Goal: Find specific page/section: Find specific page/section

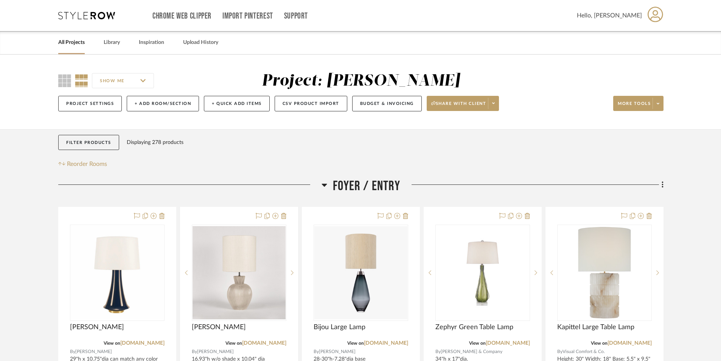
click at [78, 40] on link "All Projects" at bounding box center [71, 42] width 26 height 10
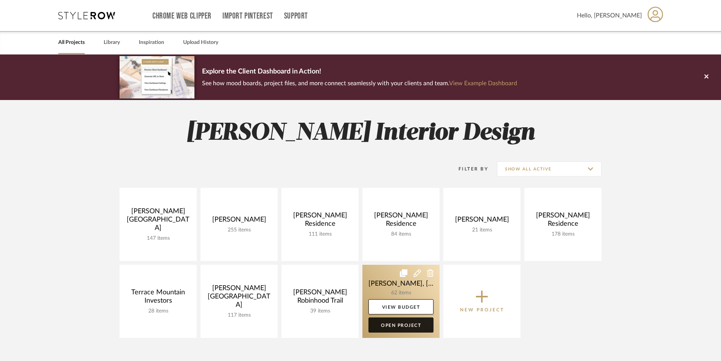
click at [383, 327] on link "Open Project" at bounding box center [401, 324] width 65 height 15
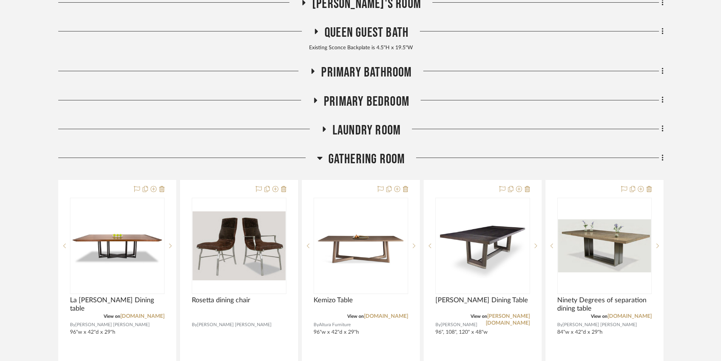
scroll to position [265, 0]
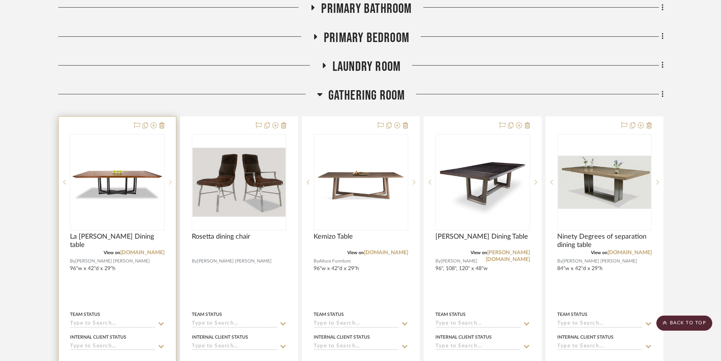
click at [170, 179] on icon at bounding box center [170, 181] width 3 height 5
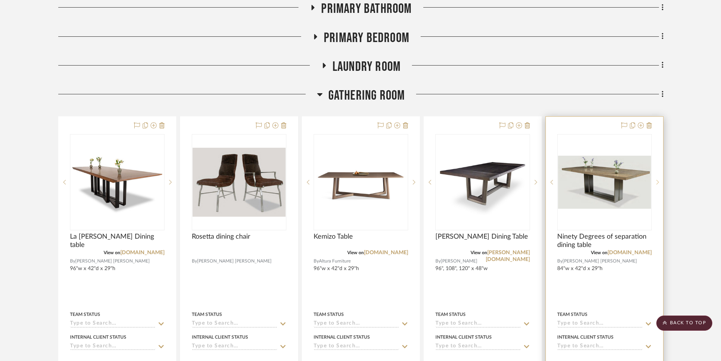
click at [659, 180] on icon at bounding box center [658, 182] width 3 height 5
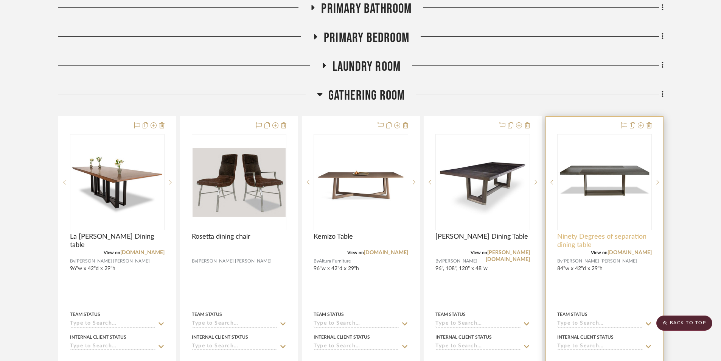
click at [574, 232] on span "Ninety Degrees of separation dining table" at bounding box center [605, 240] width 95 height 17
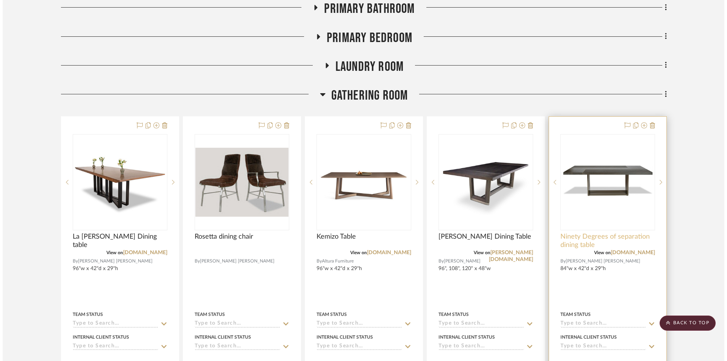
scroll to position [0, 0]
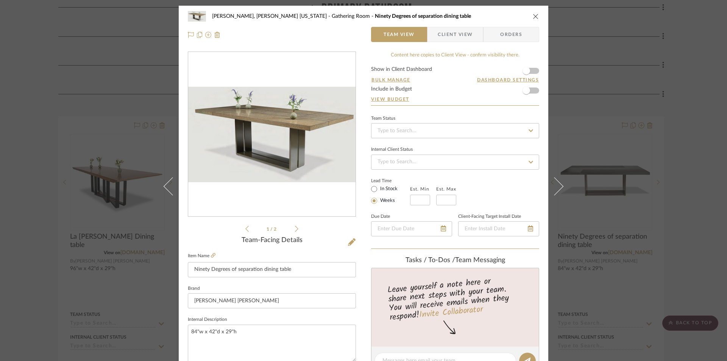
click at [295, 231] on icon at bounding box center [296, 228] width 3 height 7
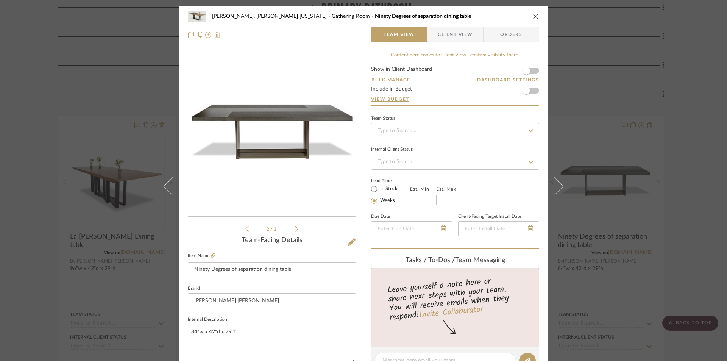
click at [295, 231] on icon at bounding box center [296, 229] width 3 height 6
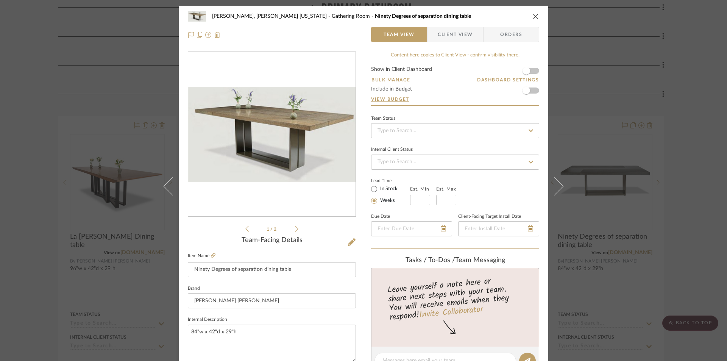
click at [533, 16] on icon "close" at bounding box center [536, 16] width 6 height 6
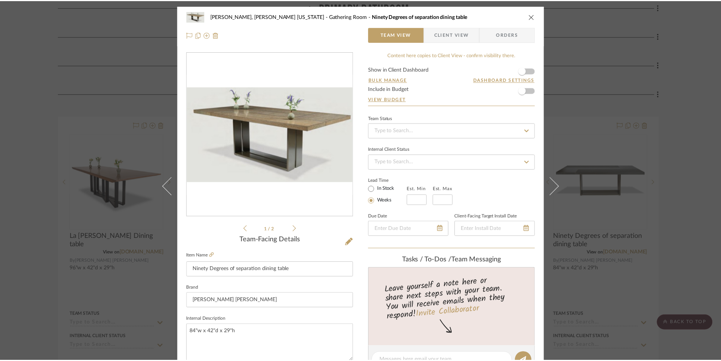
scroll to position [265, 0]
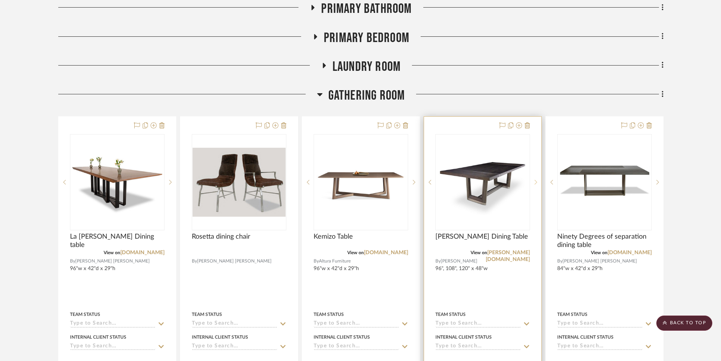
click at [537, 180] on icon at bounding box center [536, 182] width 3 height 5
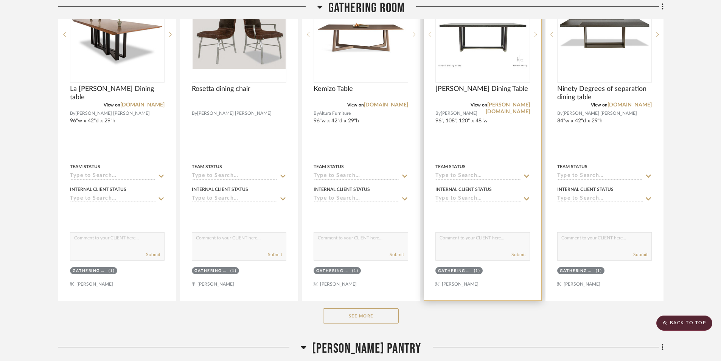
scroll to position [416, 0]
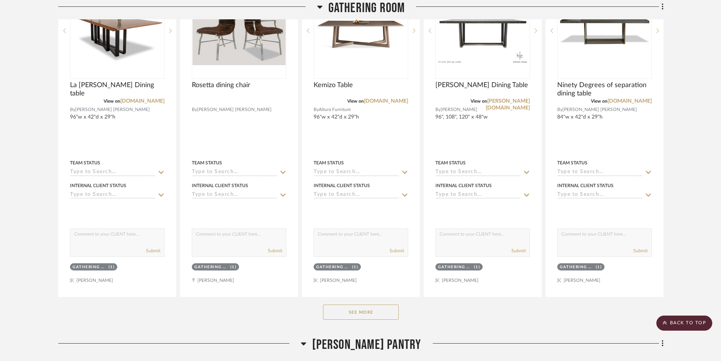
click at [380, 304] on button "See More" at bounding box center [361, 311] width 76 height 15
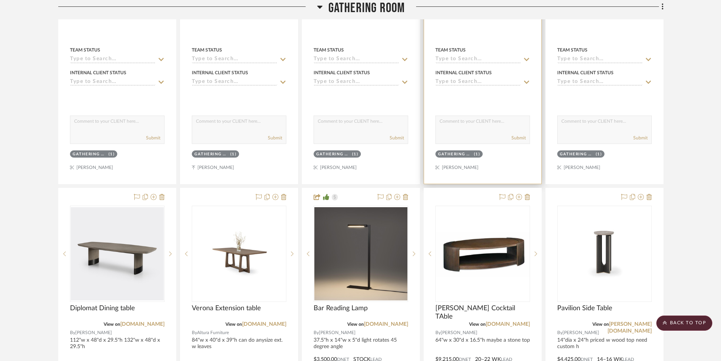
scroll to position [530, 0]
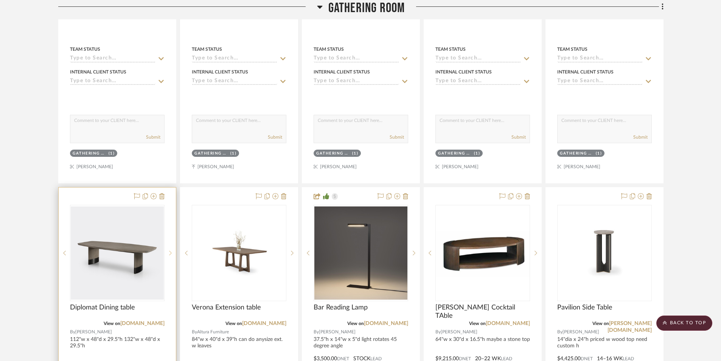
click at [170, 250] on icon at bounding box center [170, 252] width 3 height 5
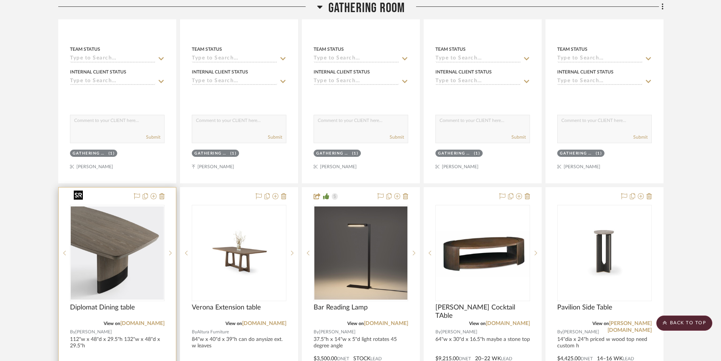
click at [132, 240] on img "1" at bounding box center [117, 252] width 93 height 93
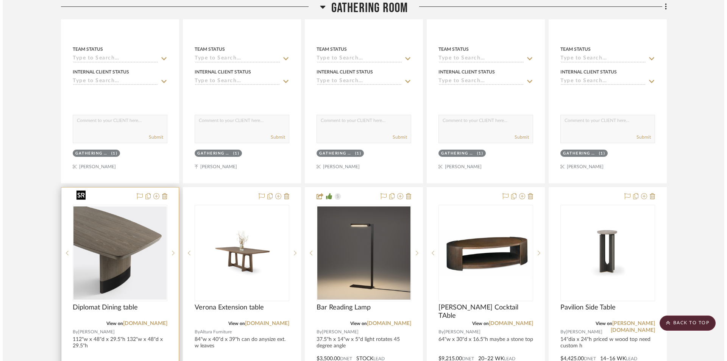
scroll to position [0, 0]
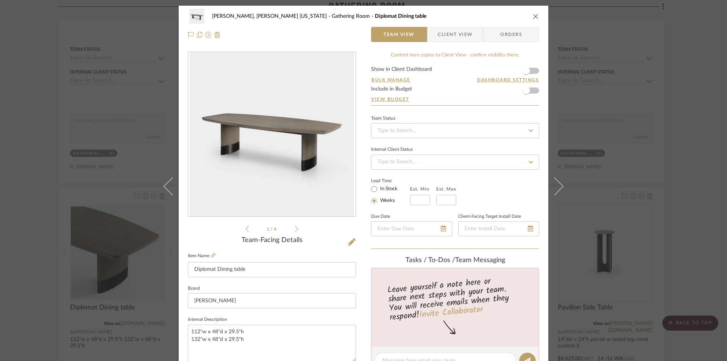
click at [533, 15] on icon "close" at bounding box center [536, 16] width 6 height 6
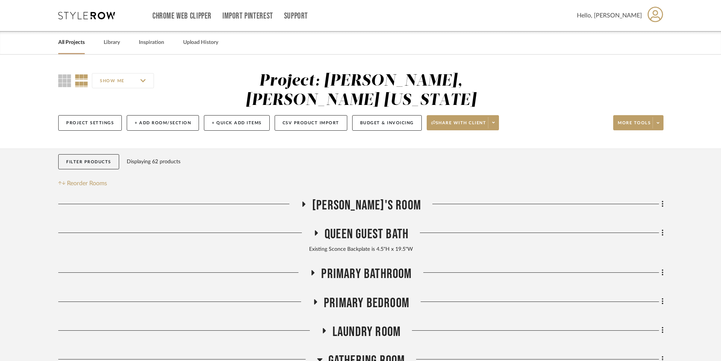
click at [79, 44] on link "All Projects" at bounding box center [71, 42] width 26 height 10
